Goal: Task Accomplishment & Management: Manage account settings

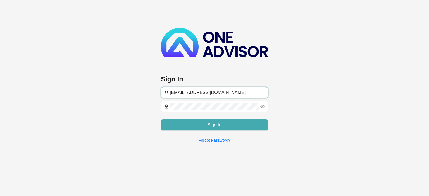
type input "[EMAIL_ADDRESS][DOMAIN_NAME]"
click at [181, 122] on button "Sign In" at bounding box center [214, 125] width 107 height 11
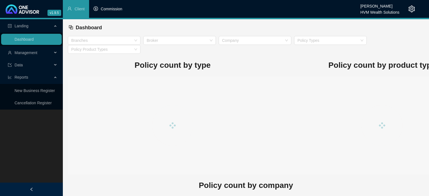
click at [119, 10] on span "Commission" at bounding box center [112, 9] width 22 height 4
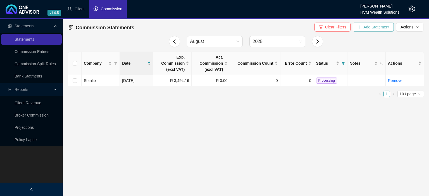
click at [357, 27] on button "Add Statement" at bounding box center [373, 27] width 41 height 9
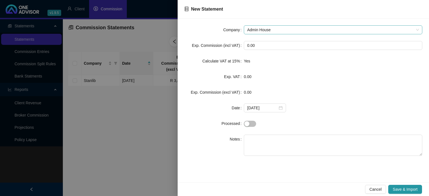
click at [272, 27] on span "Admin House" at bounding box center [333, 30] width 172 height 8
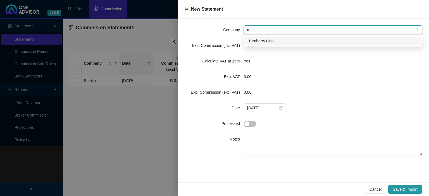
type input "tur"
click at [270, 44] on div "Turnberry Gap" at bounding box center [333, 41] width 170 height 6
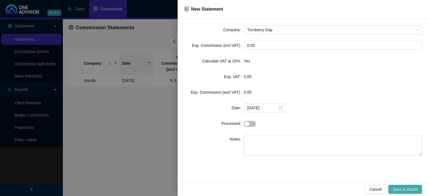
click at [413, 189] on span "Save & Import" at bounding box center [405, 190] width 25 height 6
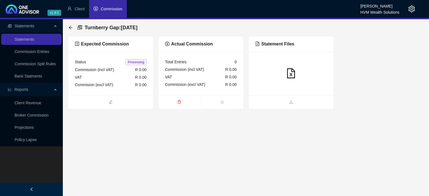
click at [272, 106] on ul at bounding box center [291, 103] width 85 height 14
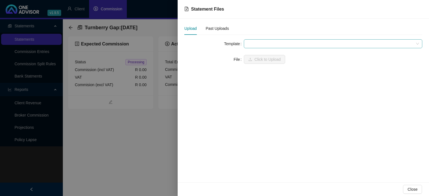
click at [269, 45] on span at bounding box center [333, 44] width 172 height 8
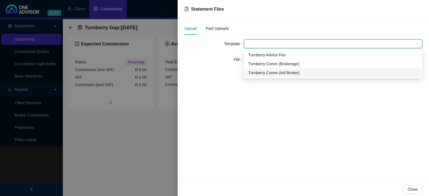
click at [267, 72] on div "Turnberry Comm (Ind Broker)" at bounding box center [333, 73] width 170 height 6
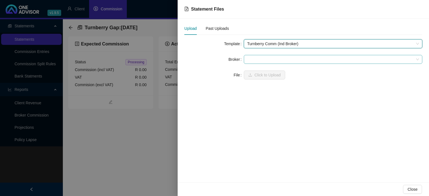
click at [259, 56] on span at bounding box center [333, 59] width 172 height 8
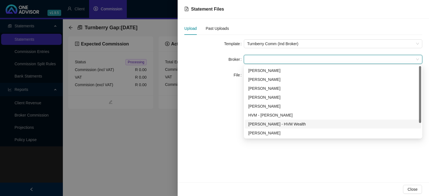
click at [260, 125] on div "[PERSON_NAME] - HVM Wealth" at bounding box center [333, 124] width 170 height 6
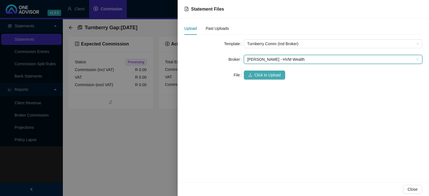
click at [257, 77] on span "Click to Upload" at bounding box center [268, 75] width 26 height 6
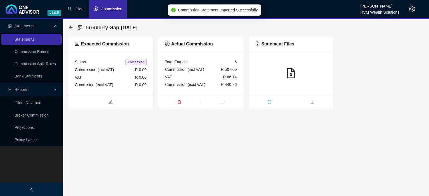
click at [282, 99] on ul at bounding box center [291, 103] width 85 height 14
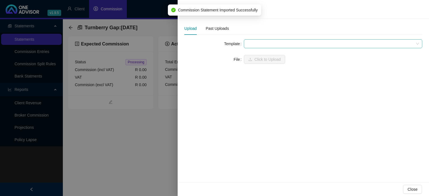
click at [267, 45] on span at bounding box center [333, 44] width 172 height 8
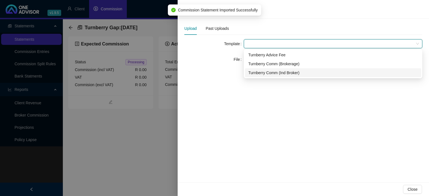
click at [264, 71] on div "Turnberry Comm (Ind Broker)" at bounding box center [333, 73] width 170 height 6
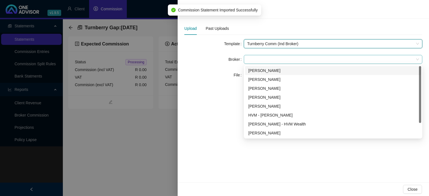
click at [264, 61] on span at bounding box center [333, 59] width 172 height 8
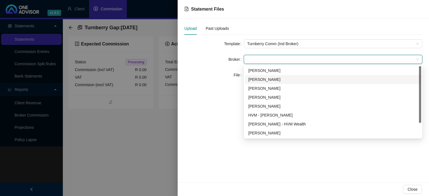
click at [257, 80] on div "[PERSON_NAME]" at bounding box center [333, 80] width 170 height 6
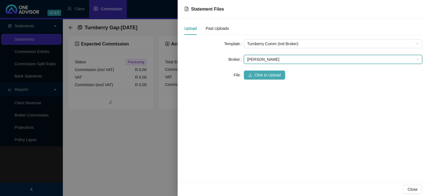
click at [257, 73] on span "Click to Upload" at bounding box center [268, 75] width 26 height 6
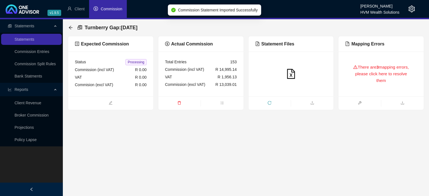
click at [258, 87] on div at bounding box center [291, 74] width 85 height 45
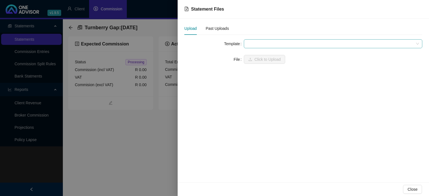
click at [259, 43] on span at bounding box center [333, 44] width 172 height 8
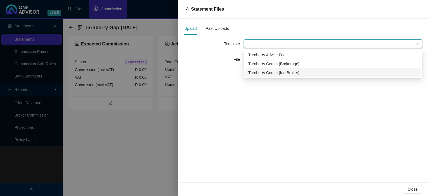
click at [261, 71] on div "Turnberry Comm (Ind Broker)" at bounding box center [333, 73] width 170 height 6
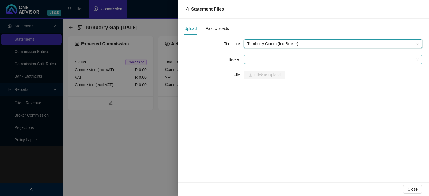
click at [257, 61] on span at bounding box center [333, 59] width 172 height 8
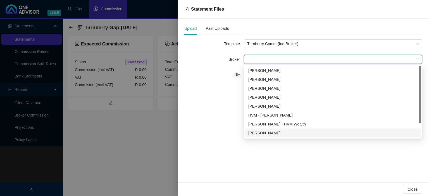
click at [259, 132] on div "[PERSON_NAME]" at bounding box center [333, 133] width 170 height 6
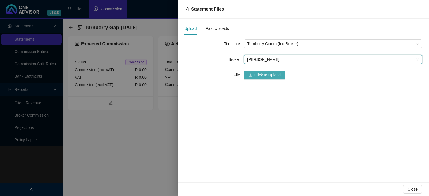
click at [256, 78] on span "Click to Upload" at bounding box center [268, 75] width 26 height 6
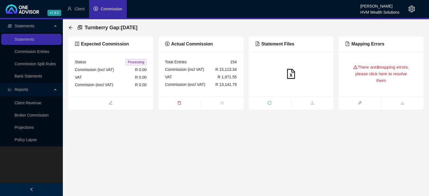
click at [253, 112] on main "Statements Statements Commission Entries Commission Split Rules Bank Statments …" at bounding box center [214, 107] width 429 height 177
click at [368, 77] on div "There are 3 mapping errors, please click here to resolve them" at bounding box center [381, 74] width 72 height 32
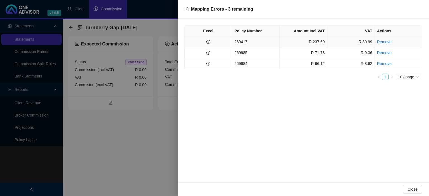
click at [251, 44] on td "269417" at bounding box center [256, 42] width 48 height 11
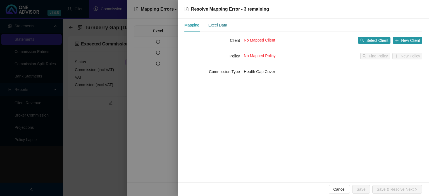
click at [222, 27] on div "Excel Data" at bounding box center [217, 25] width 19 height 6
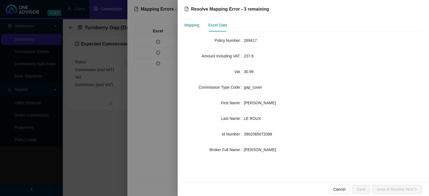
click at [193, 24] on div "Mapping" at bounding box center [191, 25] width 15 height 6
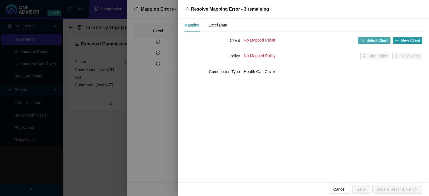
click at [367, 41] on button "Select Client" at bounding box center [374, 40] width 33 height 7
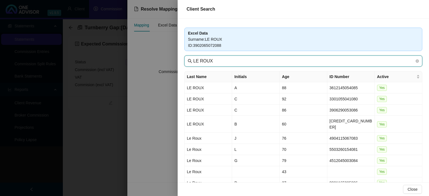
drag, startPoint x: 200, startPoint y: 60, endPoint x: 159, endPoint y: 60, distance: 40.5
click at [193, 60] on input "LE ROUX" at bounding box center [303, 61] width 221 height 7
type input "ROUX"
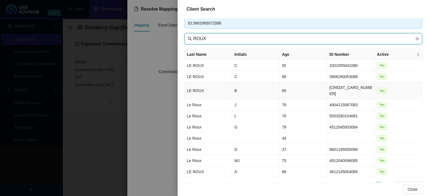
scroll to position [31, 0]
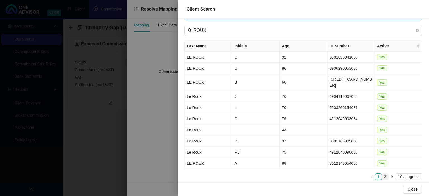
click at [385, 174] on link "2" at bounding box center [385, 177] width 6 height 6
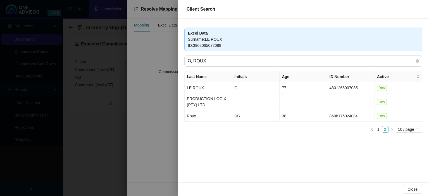
scroll to position [0, 0]
click at [146, 124] on div at bounding box center [214, 98] width 429 height 196
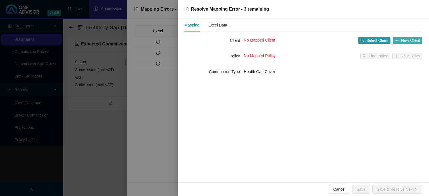
click at [398, 42] on icon "plus" at bounding box center [397, 41] width 4 height 4
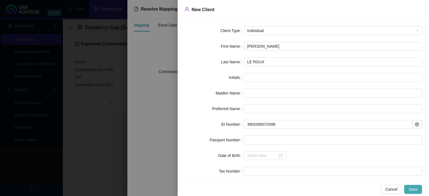
click at [410, 188] on span "Save" at bounding box center [413, 190] width 9 height 6
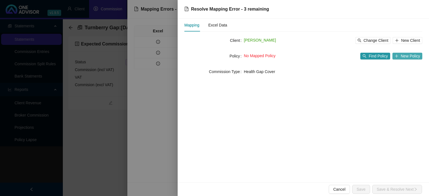
click at [409, 59] on span "New Policy" at bounding box center [410, 56] width 19 height 6
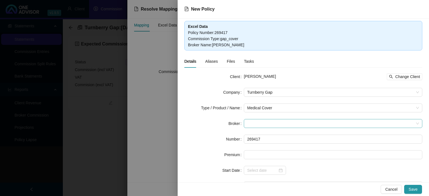
click at [262, 120] on span at bounding box center [333, 124] width 172 height 8
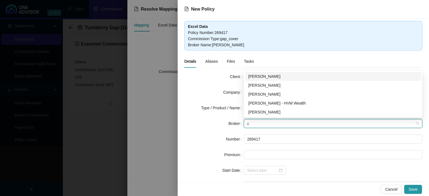
type input "ch"
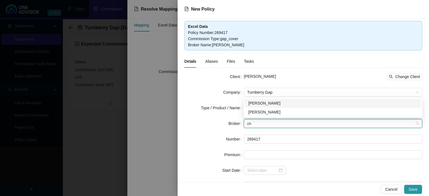
click at [264, 104] on div "[PERSON_NAME]" at bounding box center [333, 103] width 170 height 6
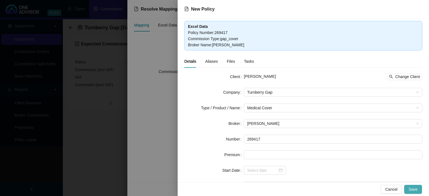
click at [412, 191] on span "Save" at bounding box center [413, 190] width 9 height 6
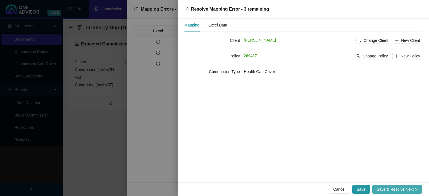
click at [411, 189] on span "Save & Resolve Next" at bounding box center [397, 190] width 41 height 6
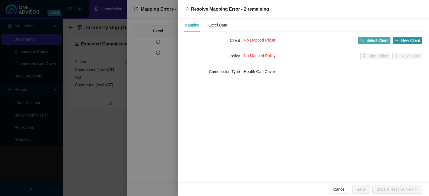
click at [370, 41] on span "Select Client" at bounding box center [378, 40] width 22 height 6
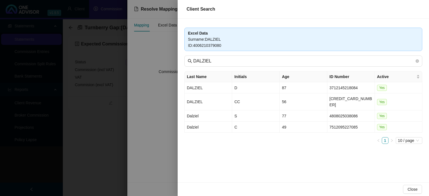
click at [161, 128] on div at bounding box center [214, 98] width 429 height 196
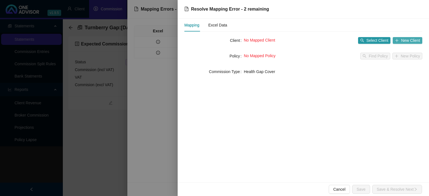
click at [397, 41] on icon "plus" at bounding box center [397, 41] width 4 height 4
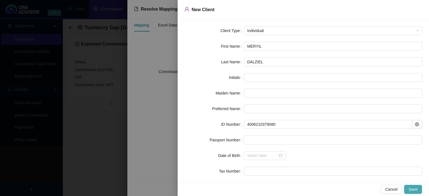
click at [415, 188] on span "Save" at bounding box center [413, 190] width 9 height 6
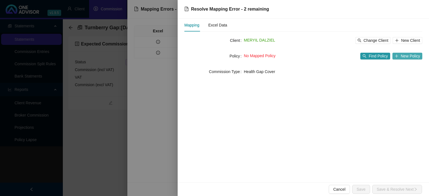
click at [396, 57] on icon "plus" at bounding box center [397, 56] width 4 height 4
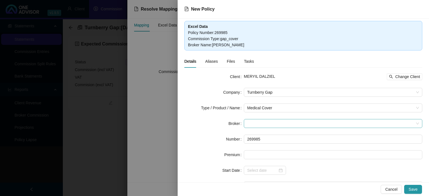
click at [255, 126] on span at bounding box center [333, 124] width 172 height 8
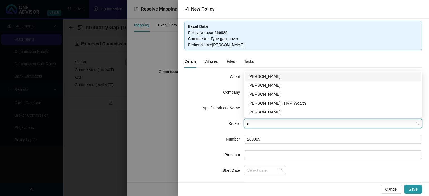
type input "ch"
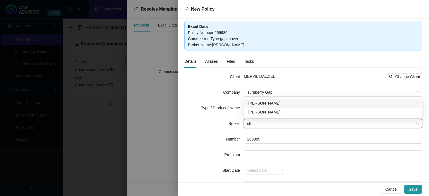
click at [257, 101] on div "[PERSON_NAME]" at bounding box center [333, 103] width 170 height 6
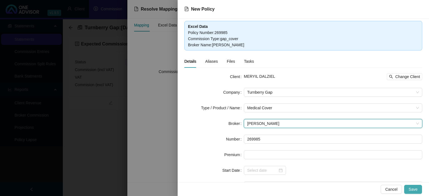
click at [412, 188] on span "Save" at bounding box center [413, 190] width 9 height 6
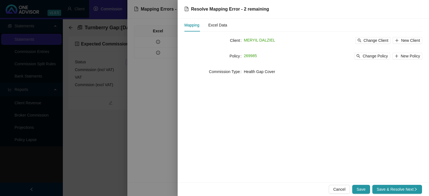
click at [412, 188] on span "Save & Resolve Next" at bounding box center [397, 190] width 41 height 6
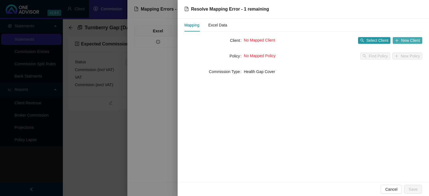
click at [402, 43] on span "New Client" at bounding box center [410, 40] width 19 height 6
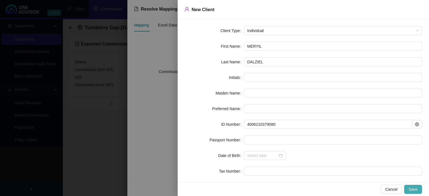
click at [410, 187] on button "Save" at bounding box center [413, 189] width 18 height 9
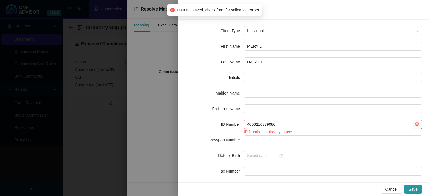
click at [179, 164] on div "Client Type Individual First Name MERYIL Last Name [PERSON_NAME] Initials Maide…" at bounding box center [303, 101] width 251 height 163
click at [170, 157] on div at bounding box center [214, 98] width 429 height 196
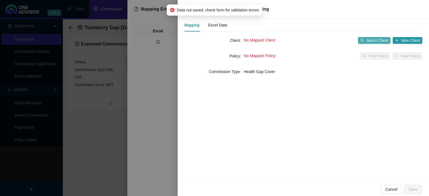
click at [383, 39] on span "Select Client" at bounding box center [378, 40] width 22 height 6
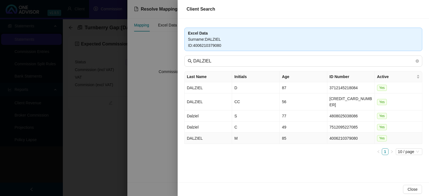
click at [211, 134] on td "DALZIEL" at bounding box center [209, 138] width 48 height 11
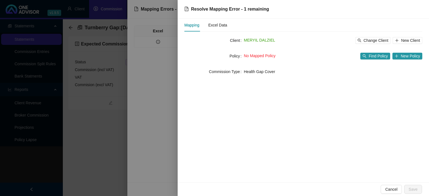
click at [403, 60] on div "No Mapped Policy Find Policy New Policy" at bounding box center [333, 56] width 179 height 9
click at [404, 55] on span "New Policy" at bounding box center [410, 56] width 19 height 6
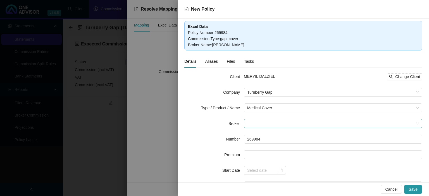
click at [258, 122] on span at bounding box center [333, 124] width 172 height 8
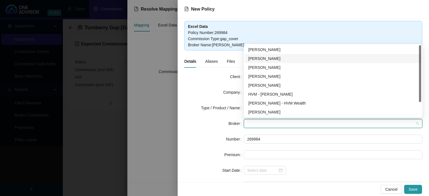
click at [255, 59] on div "[PERSON_NAME]" at bounding box center [333, 59] width 170 height 6
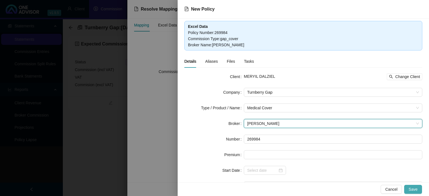
click at [416, 188] on span "Save" at bounding box center [413, 190] width 9 height 6
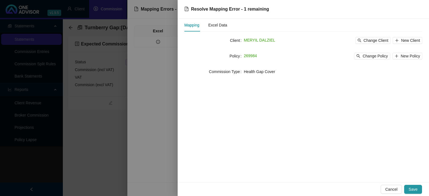
click at [416, 188] on span "Save" at bounding box center [413, 190] width 9 height 6
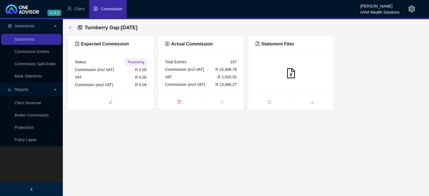
click at [69, 26] on icon "arrow-left" at bounding box center [70, 27] width 4 height 4
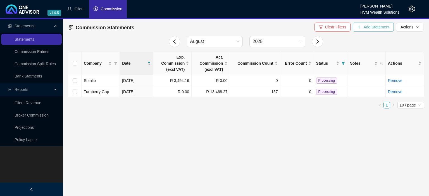
click at [361, 27] on icon "plus" at bounding box center [359, 27] width 4 height 4
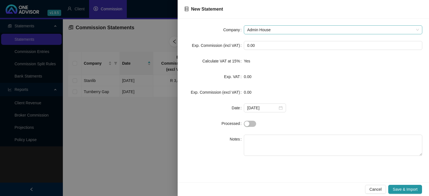
click at [255, 32] on span "Admin House" at bounding box center [333, 30] width 172 height 8
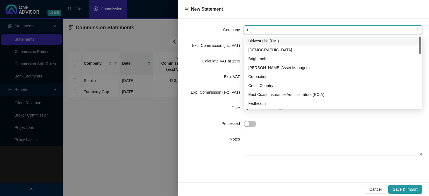
type input "tu"
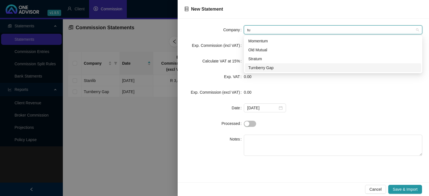
click at [267, 67] on div "Turnberry Gap" at bounding box center [333, 68] width 170 height 6
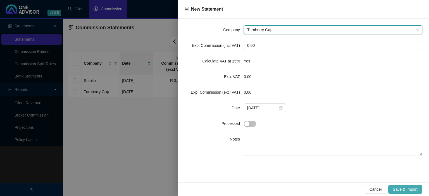
click at [405, 193] on button "Save & Import" at bounding box center [405, 189] width 34 height 9
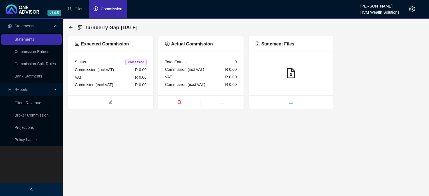
click at [284, 103] on span "upload" at bounding box center [291, 103] width 85 height 6
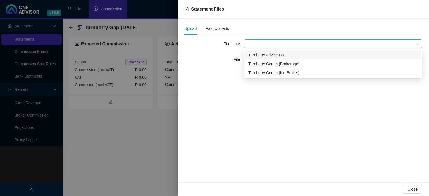
click at [264, 44] on span at bounding box center [333, 44] width 172 height 8
click at [265, 56] on div "Turnberry Advice Fee" at bounding box center [333, 55] width 170 height 6
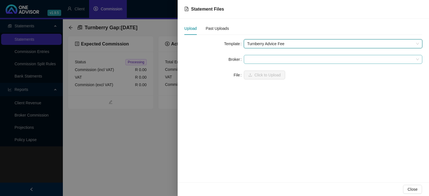
click at [263, 58] on span at bounding box center [333, 59] width 172 height 8
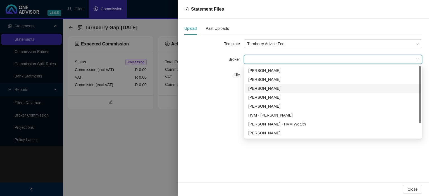
click at [257, 87] on div "[PERSON_NAME]" at bounding box center [333, 89] width 170 height 6
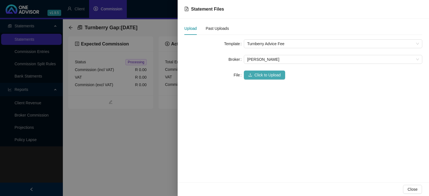
click at [253, 77] on button "Click to Upload" at bounding box center [264, 75] width 41 height 9
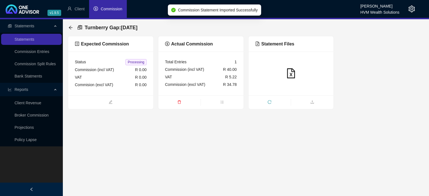
click at [293, 97] on ul at bounding box center [291, 103] width 85 height 14
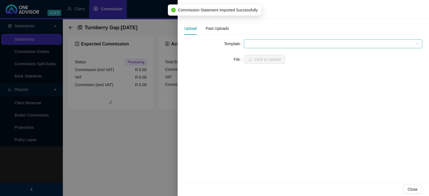
click at [268, 44] on span at bounding box center [333, 44] width 172 height 8
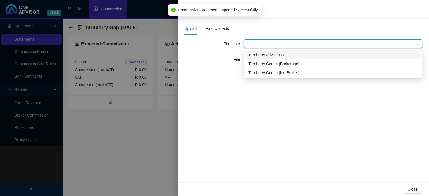
click at [265, 57] on div "Turnberry Advice Fee" at bounding box center [333, 55] width 170 height 6
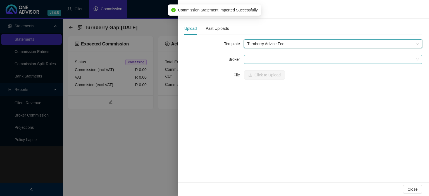
click at [264, 58] on span at bounding box center [333, 59] width 172 height 8
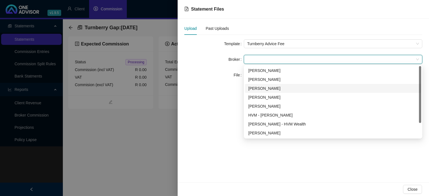
click at [262, 88] on div "[PERSON_NAME]" at bounding box center [333, 89] width 170 height 6
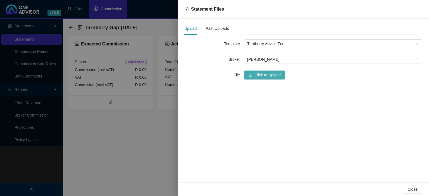
click at [262, 73] on span "Click to Upload" at bounding box center [268, 75] width 26 height 6
click at [216, 30] on div "Past Uploads" at bounding box center [217, 28] width 23 height 6
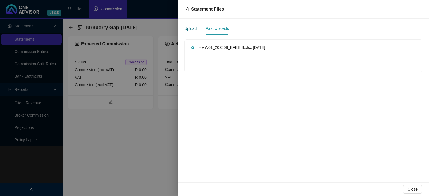
click at [191, 30] on div "Upload" at bounding box center [190, 28] width 12 height 6
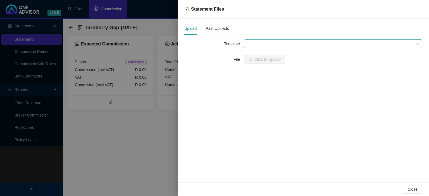
click at [248, 45] on span at bounding box center [333, 44] width 172 height 8
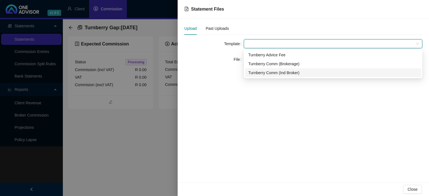
click at [257, 71] on div "Turnberry Comm (Ind Broker)" at bounding box center [333, 73] width 170 height 6
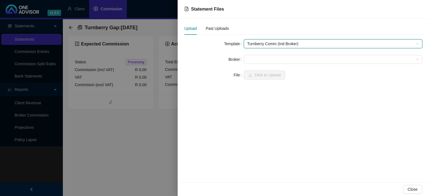
click at [255, 46] on span "Turnberry Comm (Ind Broker)" at bounding box center [333, 44] width 172 height 8
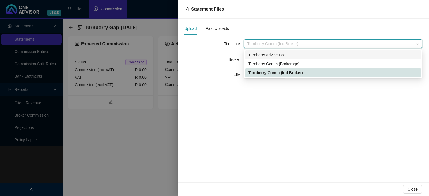
click at [256, 54] on div "Turnberry Advice Fee" at bounding box center [333, 55] width 170 height 6
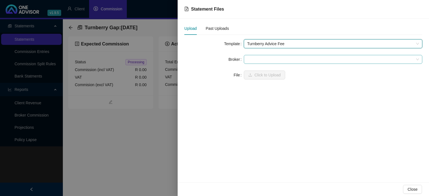
click at [255, 56] on span at bounding box center [333, 59] width 172 height 8
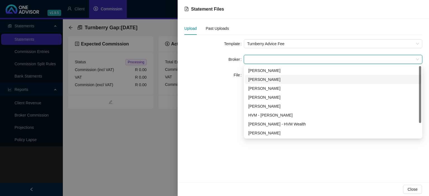
click at [253, 78] on div "[PERSON_NAME]" at bounding box center [333, 80] width 170 height 6
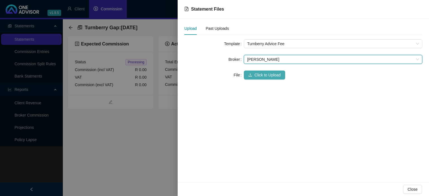
click at [253, 72] on button "Click to Upload" at bounding box center [264, 75] width 41 height 9
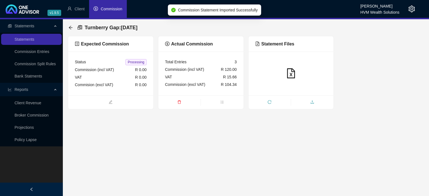
click at [302, 102] on span "upload" at bounding box center [312, 103] width 42 height 6
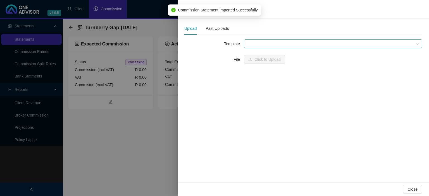
click at [262, 45] on span at bounding box center [333, 44] width 172 height 8
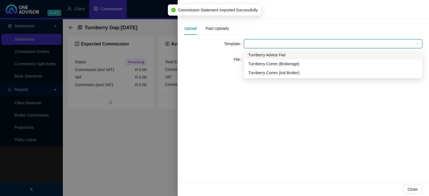
click at [262, 58] on div "Turnberry Advice Fee" at bounding box center [333, 55] width 170 height 6
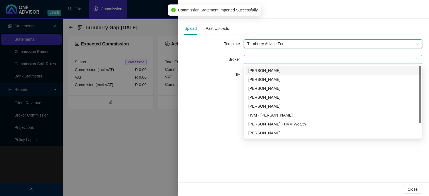
click at [262, 58] on span at bounding box center [333, 59] width 172 height 8
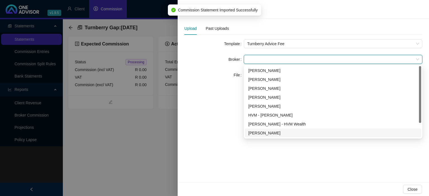
click at [261, 132] on div "[PERSON_NAME]" at bounding box center [333, 133] width 170 height 6
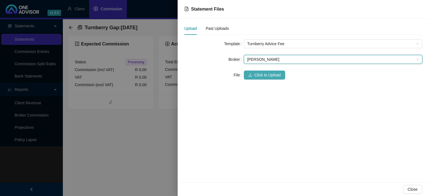
click at [261, 78] on span "Click to Upload" at bounding box center [268, 75] width 26 height 6
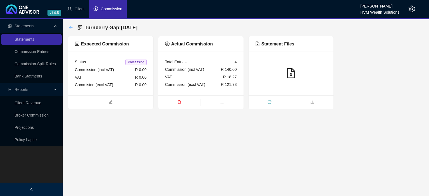
click at [72, 28] on icon "arrow-left" at bounding box center [71, 28] width 4 height 4
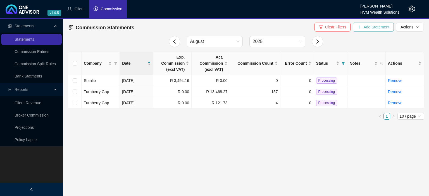
click at [367, 30] on button "Add Statement" at bounding box center [373, 27] width 41 height 9
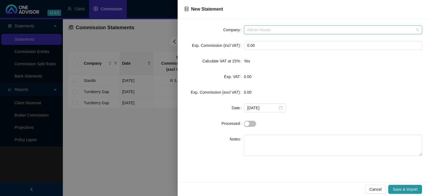
click at [268, 29] on span "Admin House" at bounding box center [333, 30] width 172 height 8
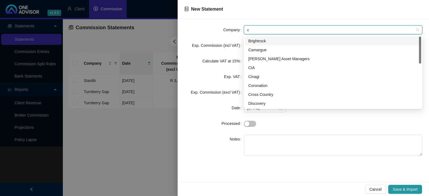
type input "ci"
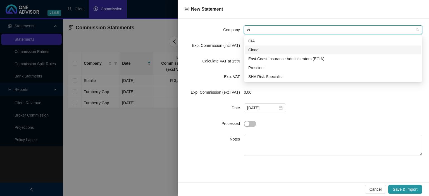
click at [258, 49] on div "Cinagi" at bounding box center [333, 50] width 170 height 6
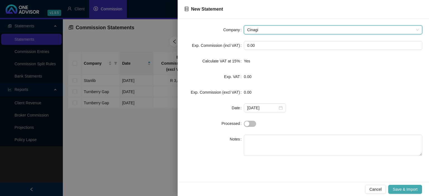
click at [410, 189] on span "Save & Import" at bounding box center [405, 190] width 25 height 6
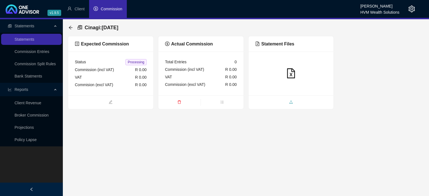
click at [283, 104] on span "upload" at bounding box center [291, 103] width 85 height 6
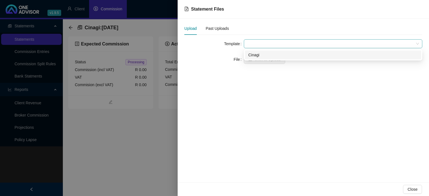
click at [267, 46] on span at bounding box center [333, 44] width 172 height 8
click at [262, 54] on div "Cinagi" at bounding box center [333, 55] width 170 height 6
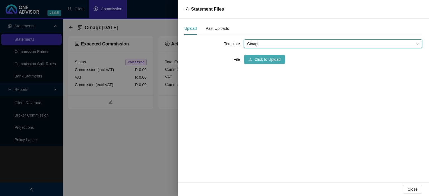
click at [258, 58] on span "Click to Upload" at bounding box center [268, 59] width 26 height 6
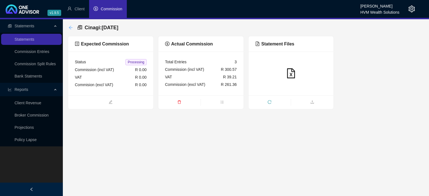
click at [70, 28] on icon "arrow-left" at bounding box center [71, 28] width 4 height 4
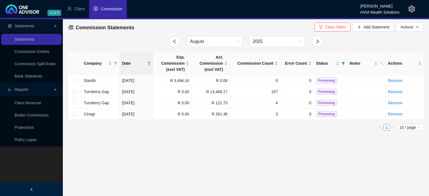
click at [414, 10] on icon "setting" at bounding box center [412, 9] width 7 height 7
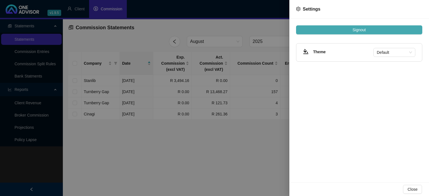
click at [365, 27] on span "Signout" at bounding box center [359, 30] width 13 height 6
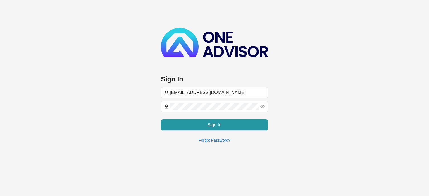
type input "[EMAIL_ADDRESS][DOMAIN_NAME]"
